Goal: Task Accomplishment & Management: Manage account settings

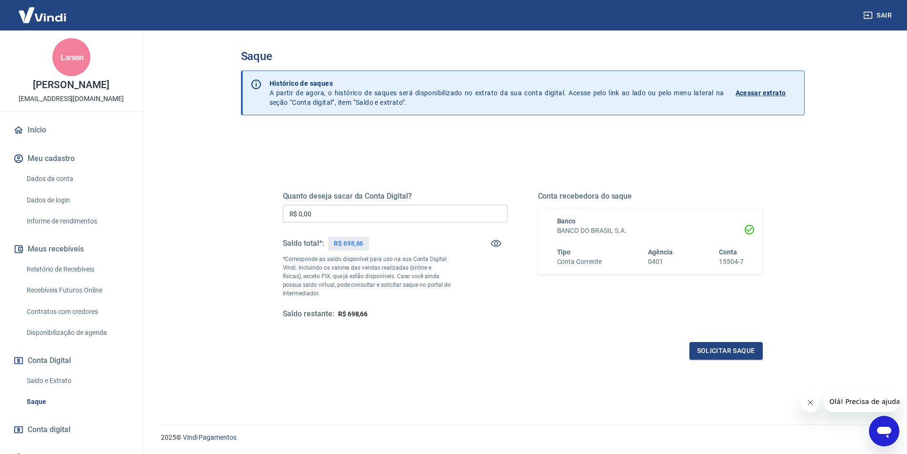
click at [325, 219] on input "R$ 0,00" at bounding box center [395, 214] width 225 height 18
type input "R$ 698,66"
click at [730, 354] on button "Solicitar saque" at bounding box center [726, 351] width 73 height 18
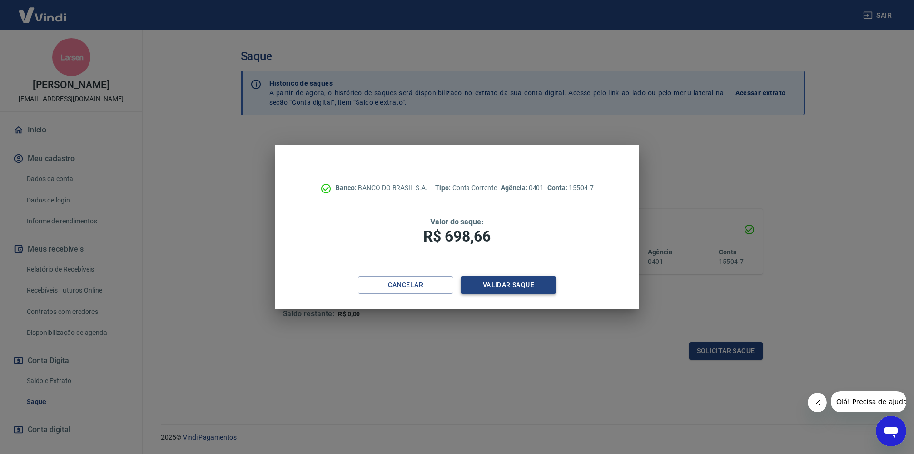
click at [501, 289] on button "Validar saque" at bounding box center [508, 285] width 95 height 18
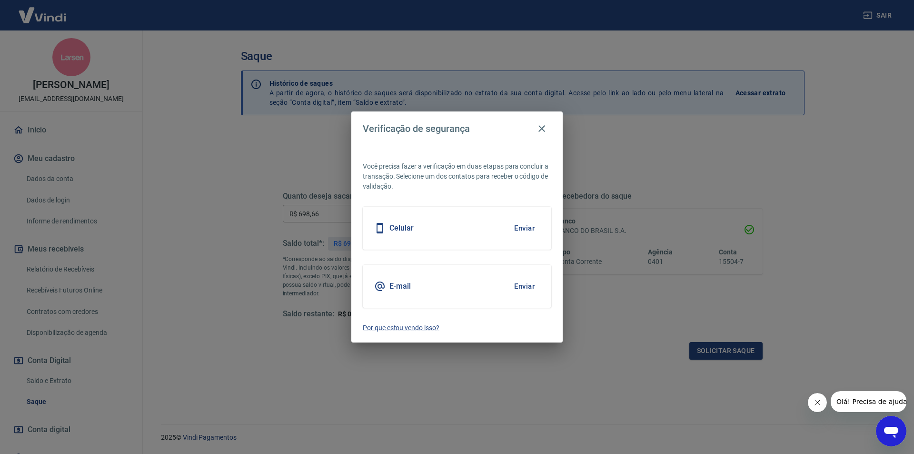
click at [525, 226] on button "Enviar" at bounding box center [524, 228] width 31 height 20
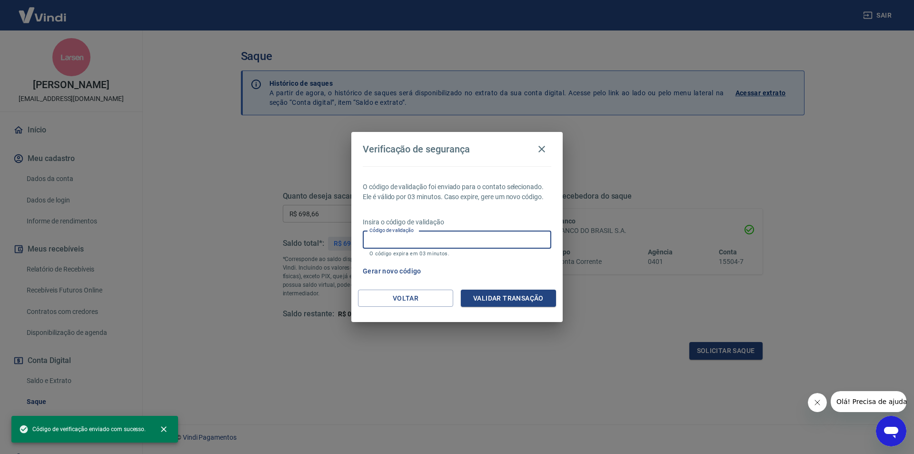
click at [450, 242] on input "Código de validação" at bounding box center [457, 240] width 189 height 18
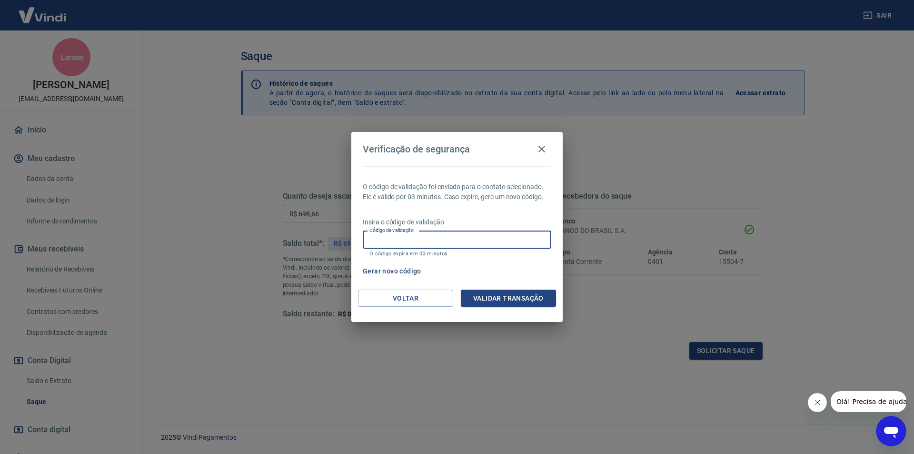
click at [413, 265] on button "Gerar novo código" at bounding box center [392, 271] width 66 height 18
click at [544, 145] on icon "button" at bounding box center [541, 148] width 11 height 11
